Goal: Navigation & Orientation: Understand site structure

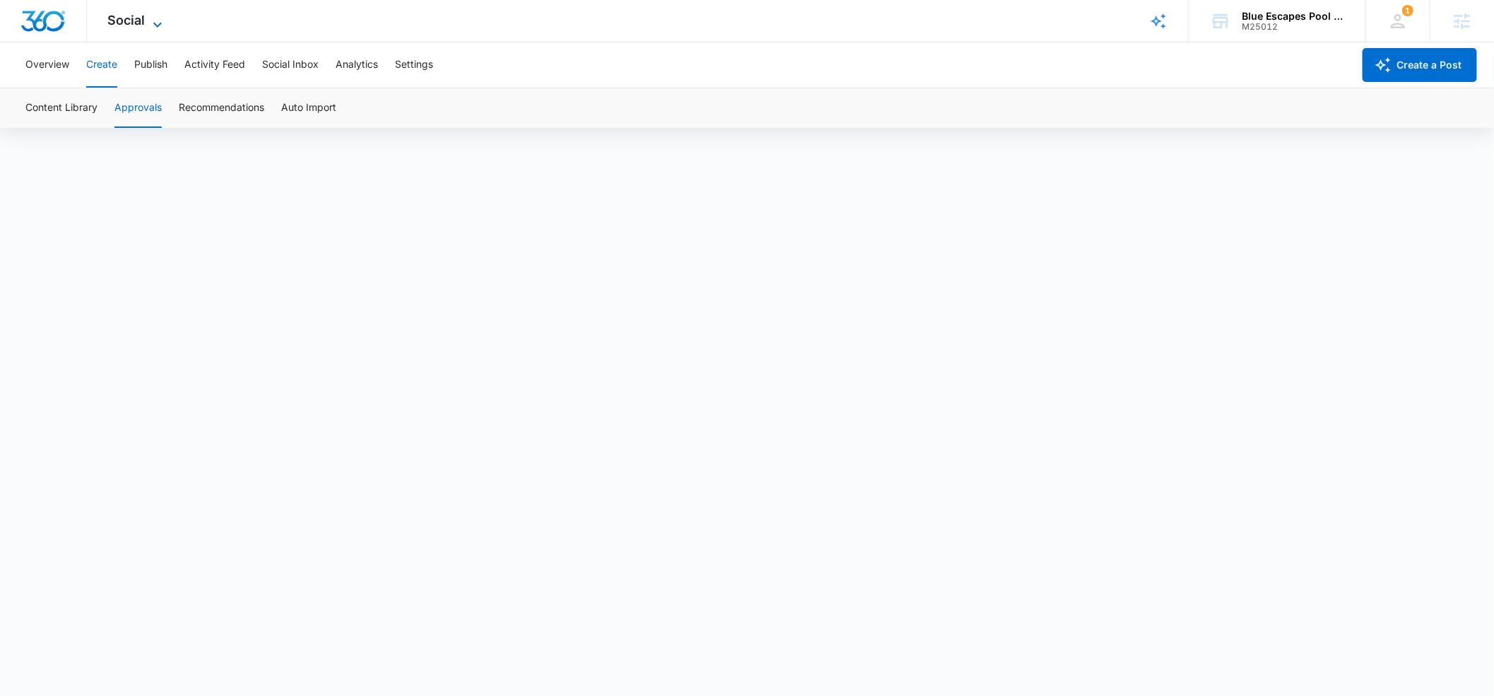
click at [152, 24] on icon at bounding box center [157, 24] width 17 height 17
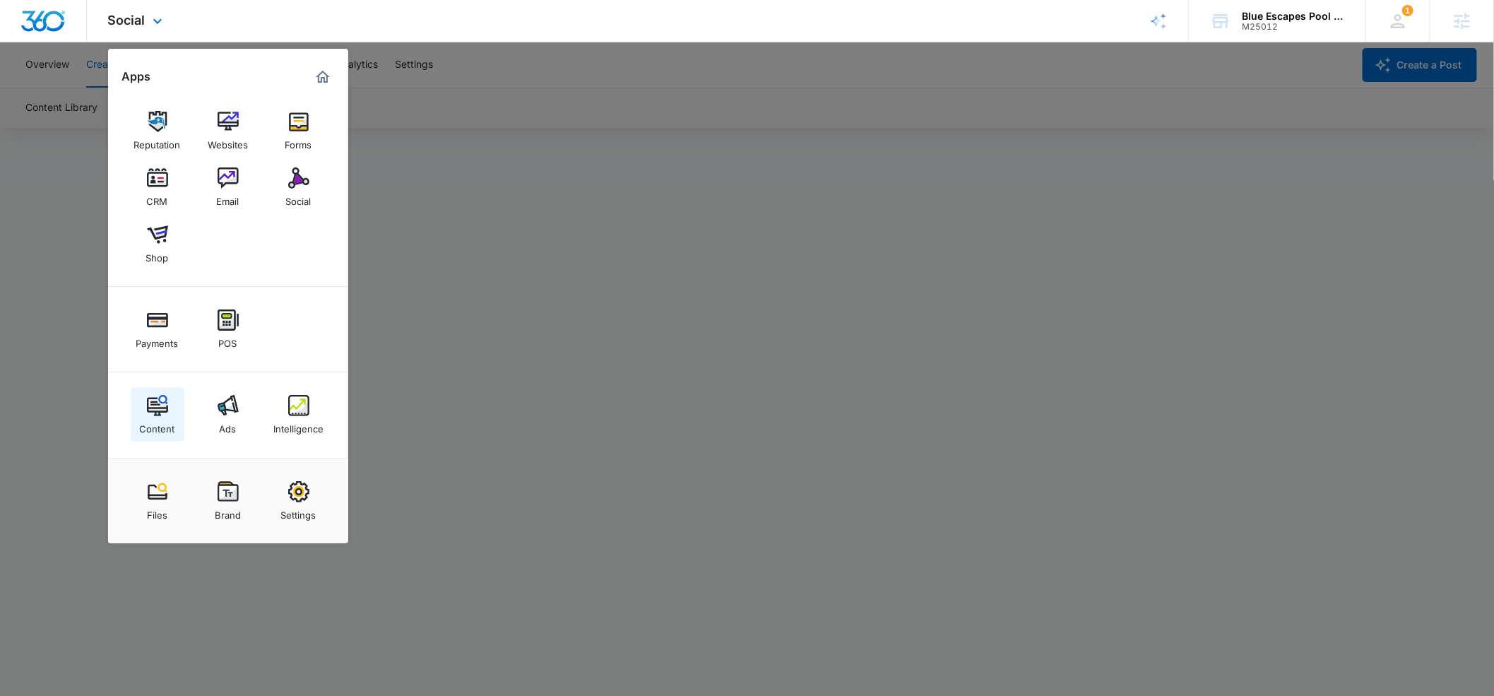
click at [156, 403] on img at bounding box center [157, 405] width 21 height 21
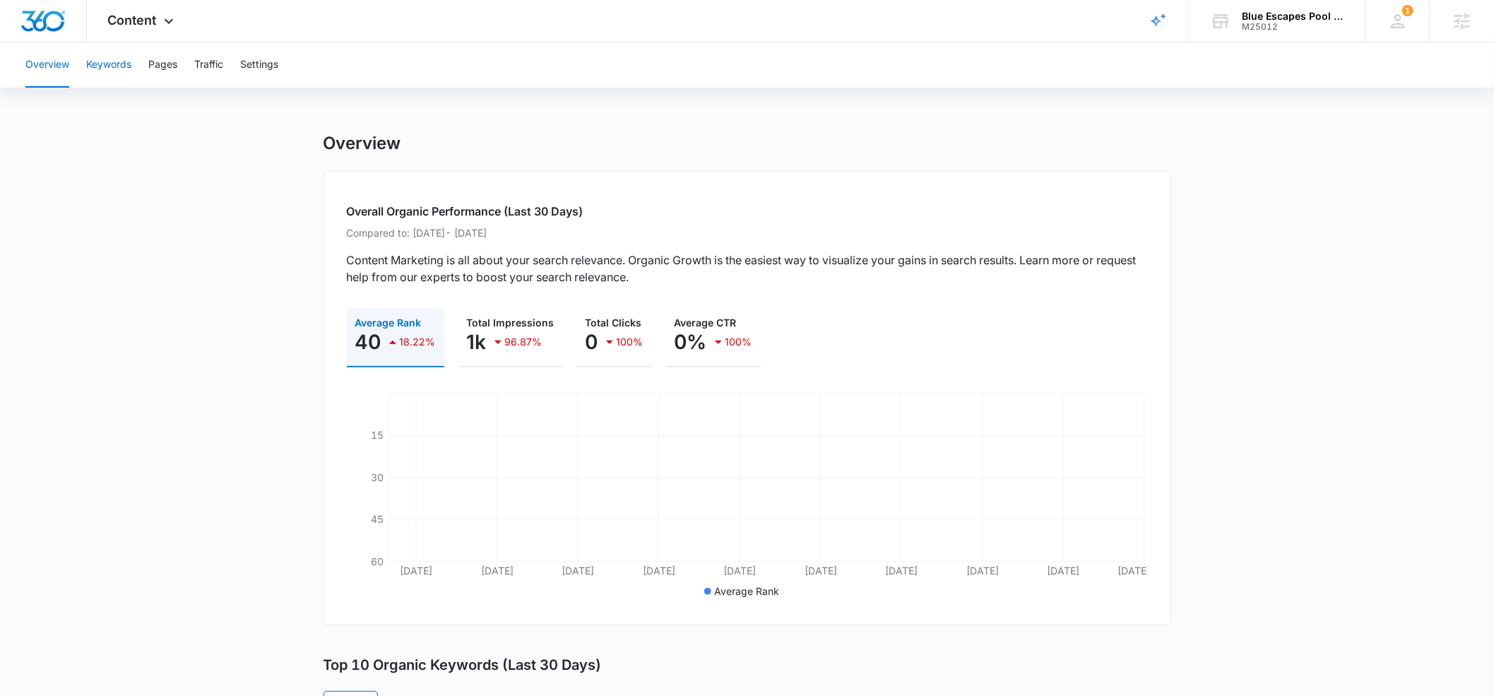
click at [118, 66] on button "Keywords" at bounding box center [108, 64] width 45 height 45
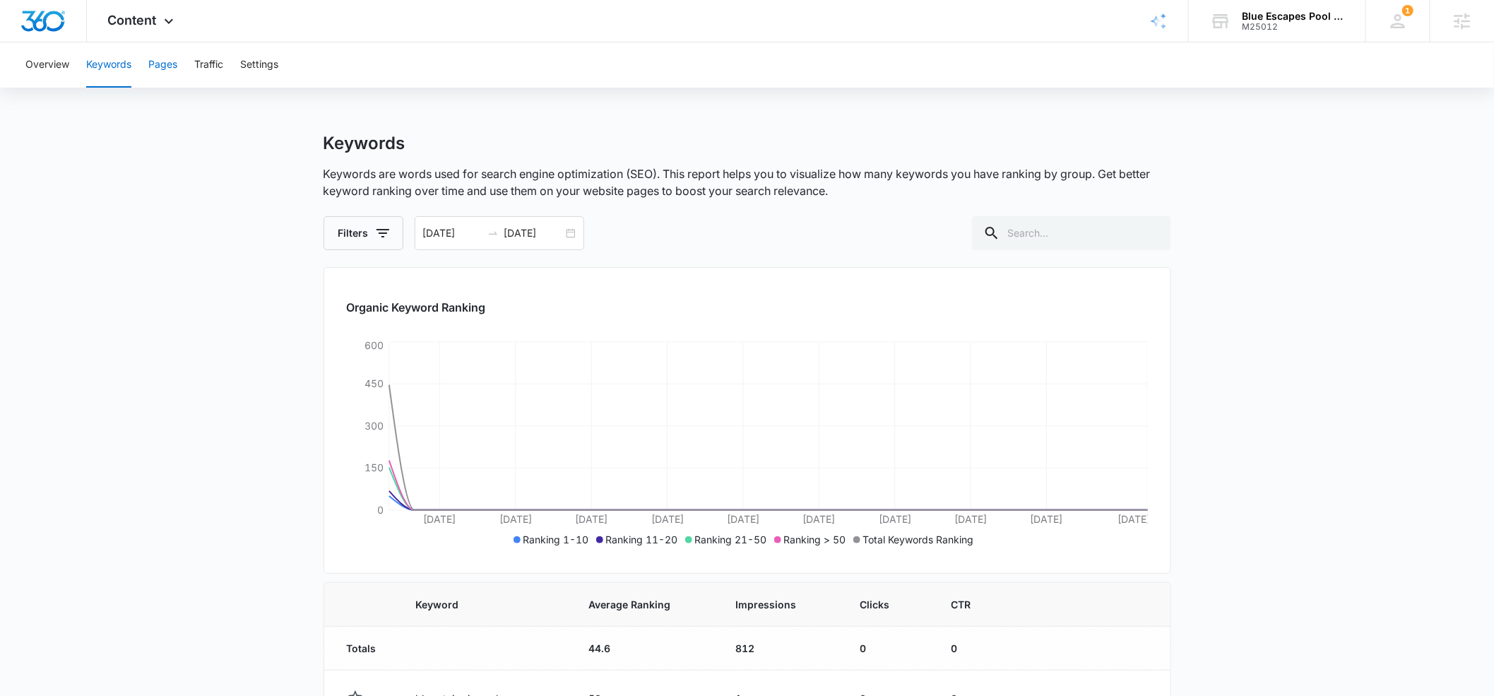
click at [173, 65] on button "Pages" at bounding box center [162, 64] width 29 height 45
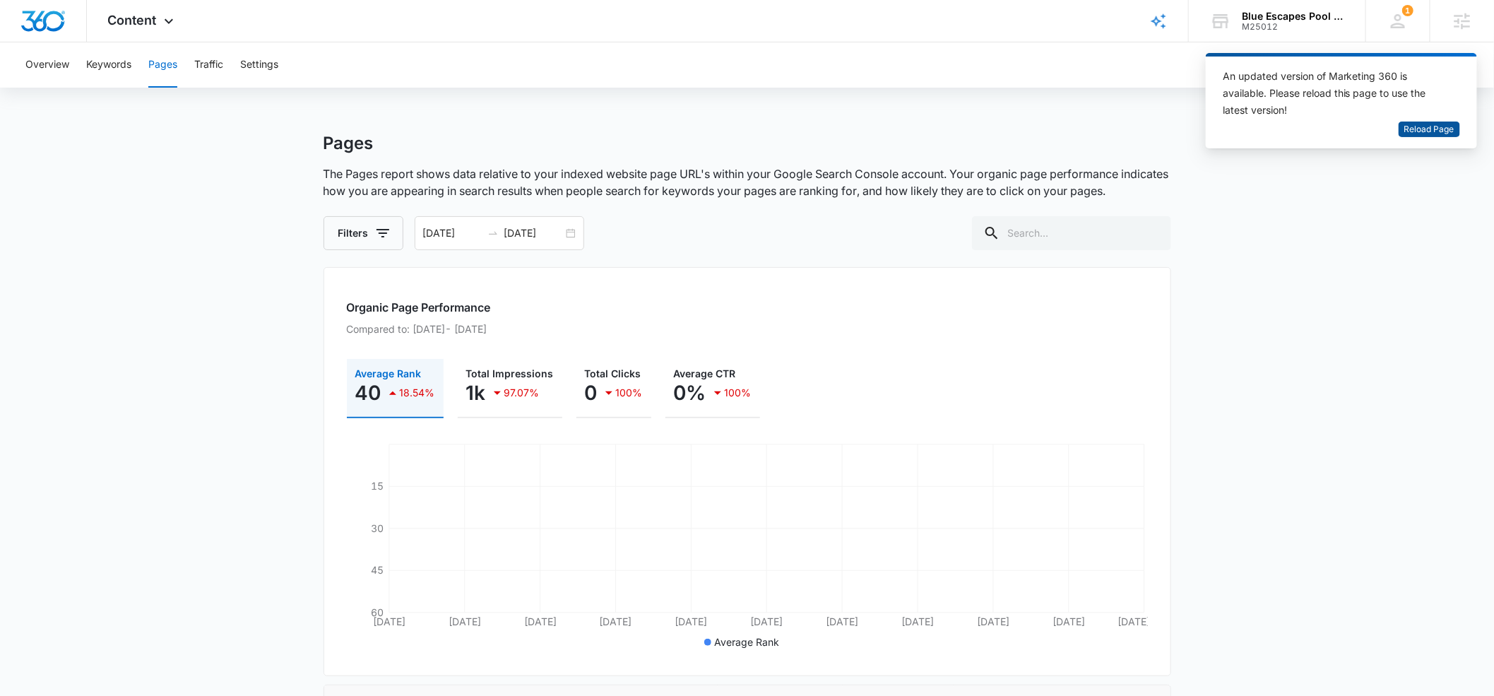
drag, startPoint x: 1421, startPoint y: 131, endPoint x: 1159, endPoint y: 142, distance: 262.3
click at [1421, 131] on span "Reload Page" at bounding box center [1429, 129] width 50 height 13
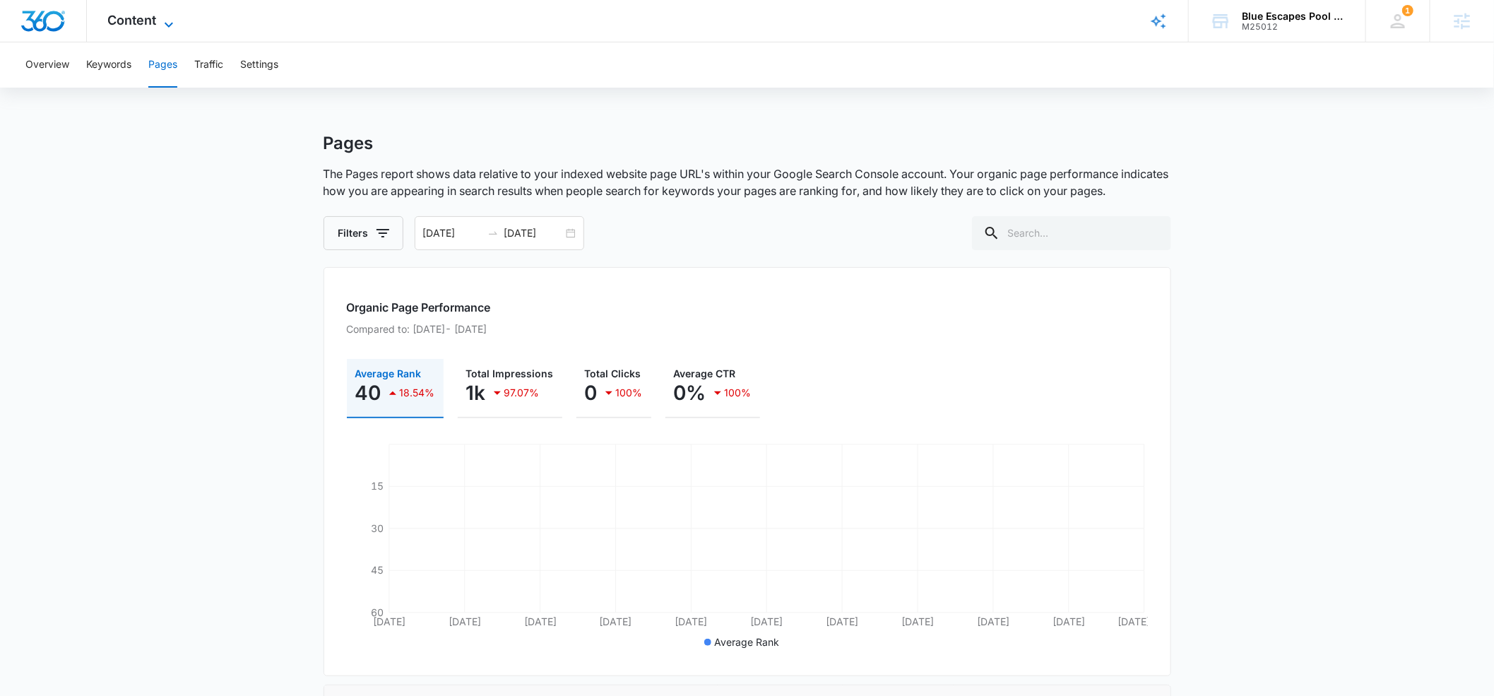
click at [167, 28] on icon at bounding box center [168, 24] width 17 height 17
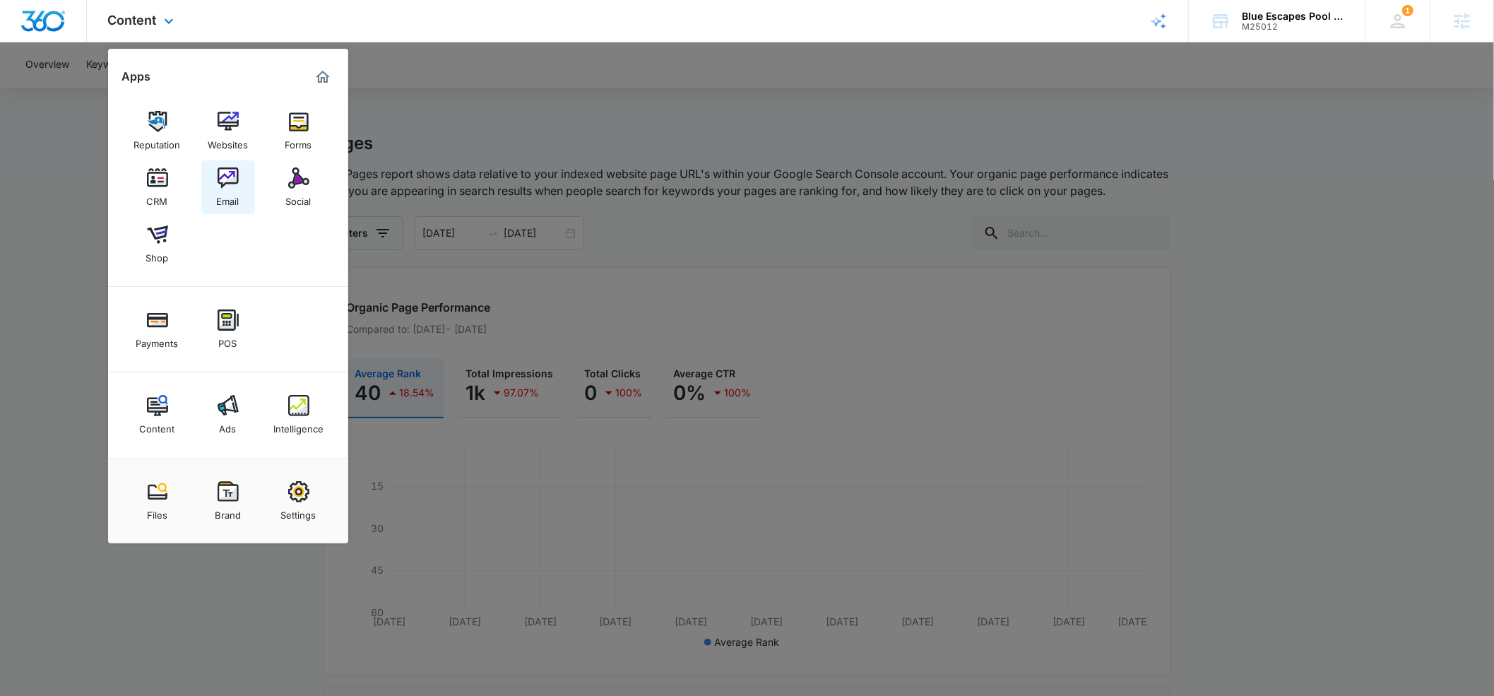
click at [223, 194] on div "Email" at bounding box center [228, 198] width 23 height 18
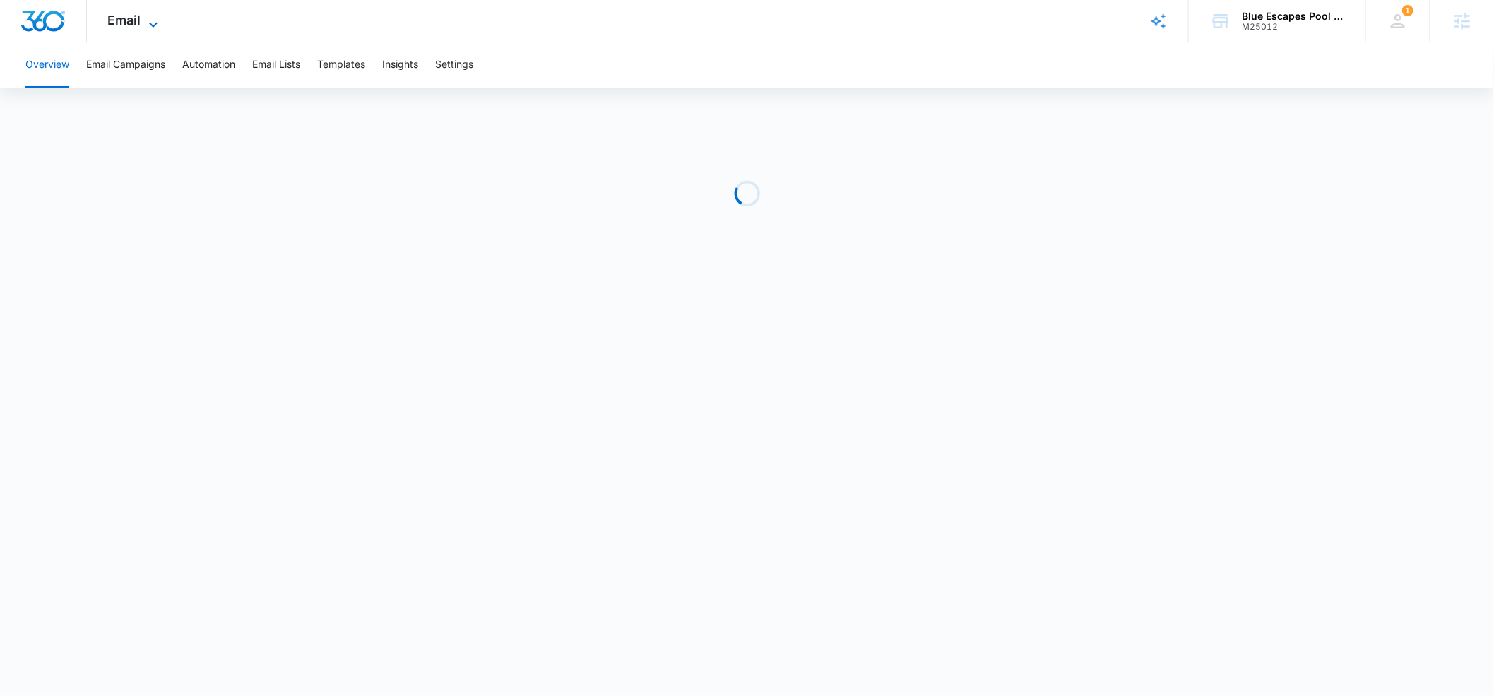
click at [154, 27] on icon at bounding box center [153, 24] width 17 height 17
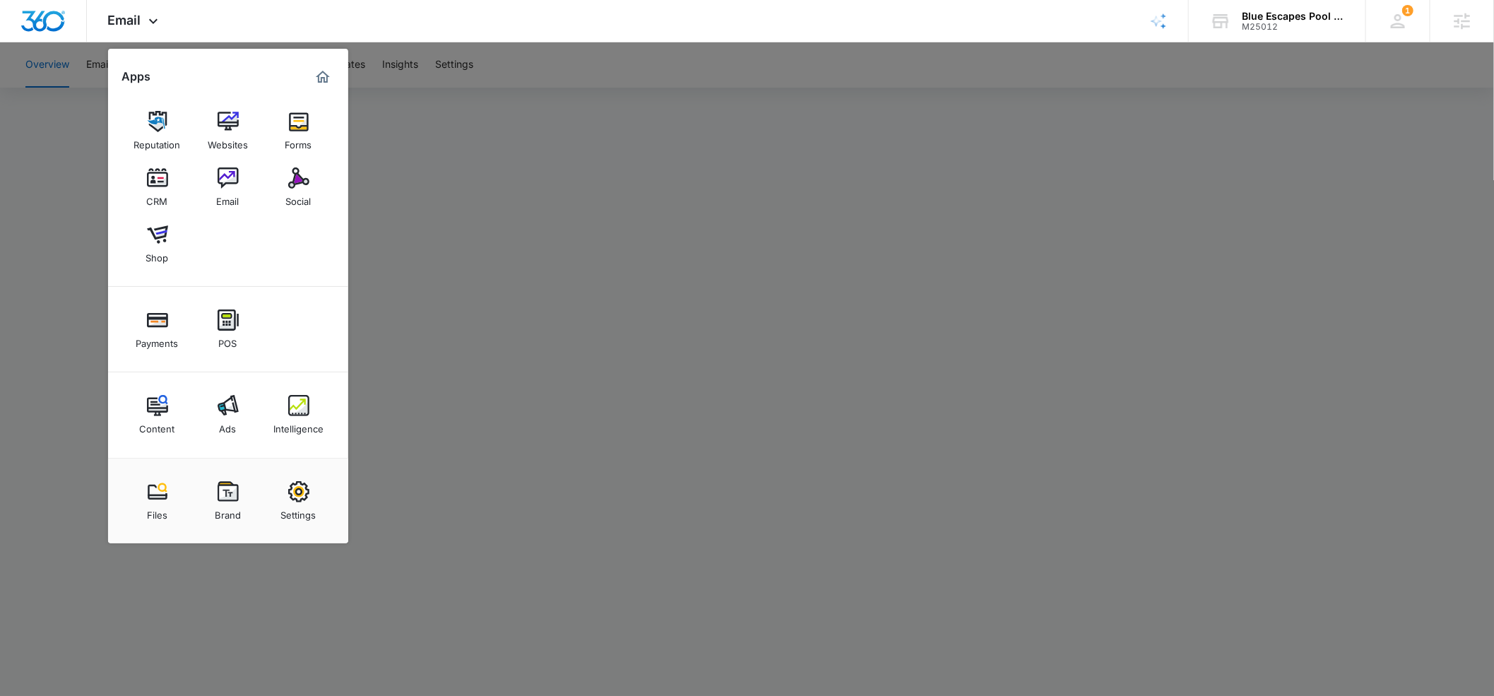
click at [303, 186] on img at bounding box center [298, 177] width 21 height 21
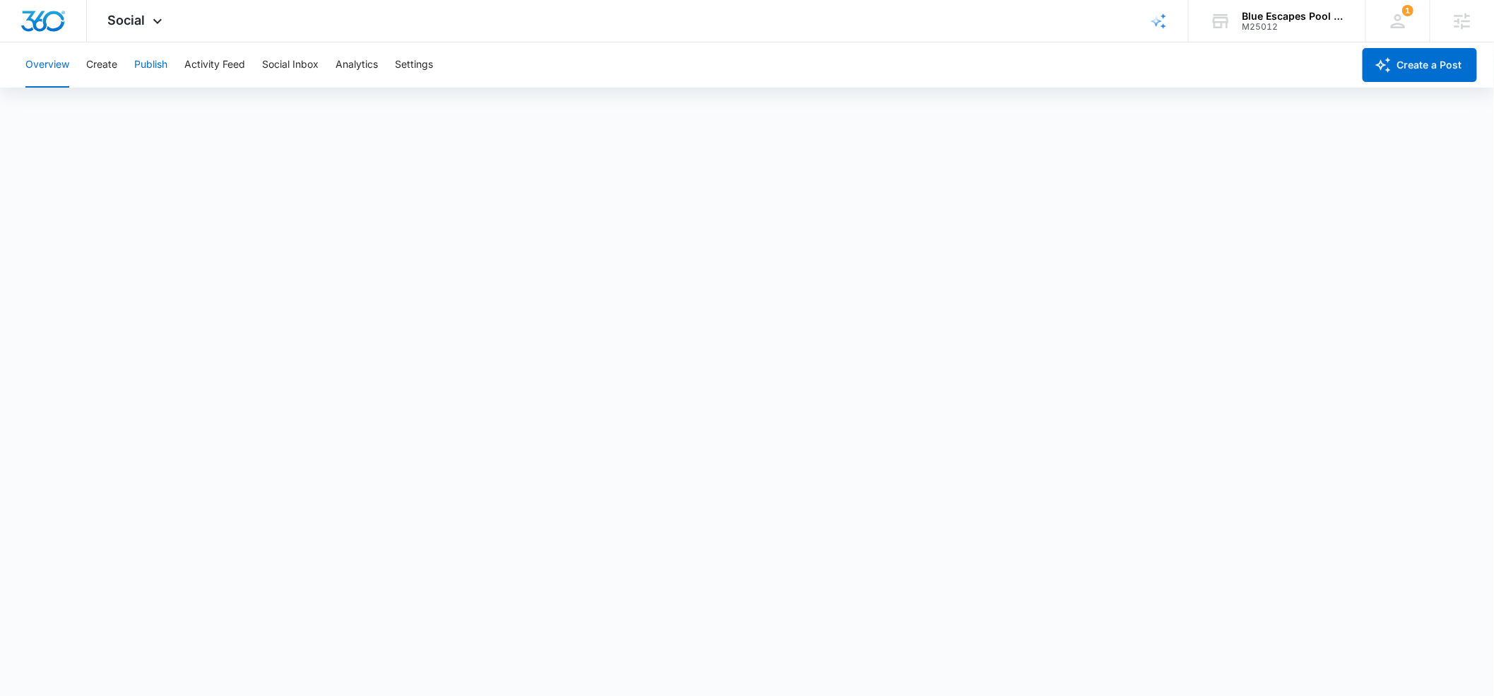
click at [144, 66] on button "Publish" at bounding box center [150, 64] width 33 height 45
click at [93, 66] on button "Create" at bounding box center [101, 64] width 31 height 45
click at [129, 105] on button "Approvals" at bounding box center [137, 108] width 47 height 40
